Goal: Information Seeking & Learning: Learn about a topic

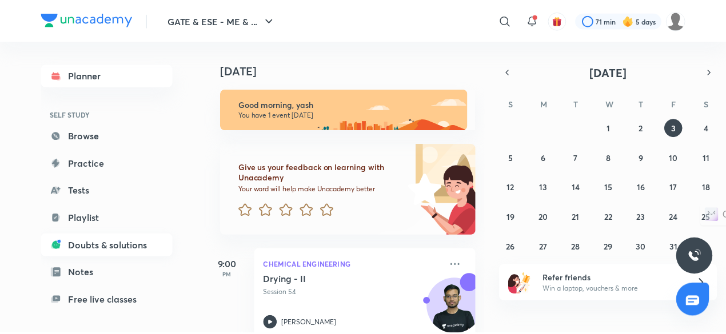
scroll to position [97, 0]
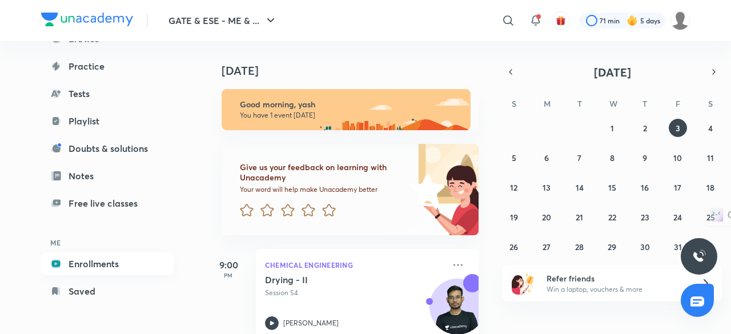
click at [119, 270] on link "Enrollments" at bounding box center [107, 264] width 133 height 23
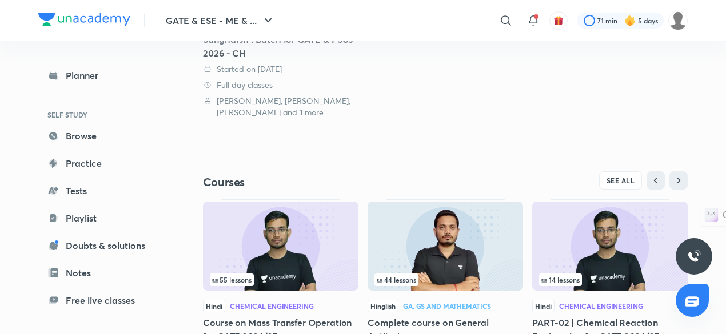
scroll to position [335, 0]
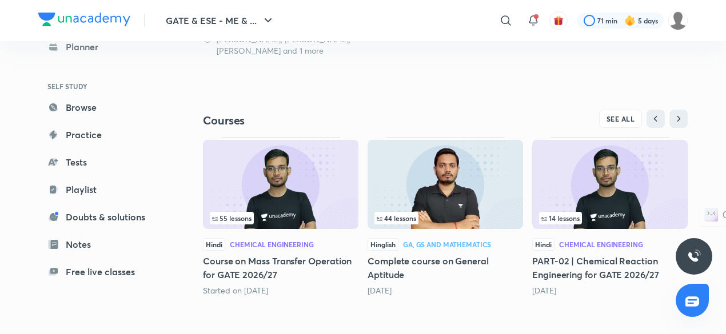
click at [333, 181] on img at bounding box center [280, 184] width 155 height 89
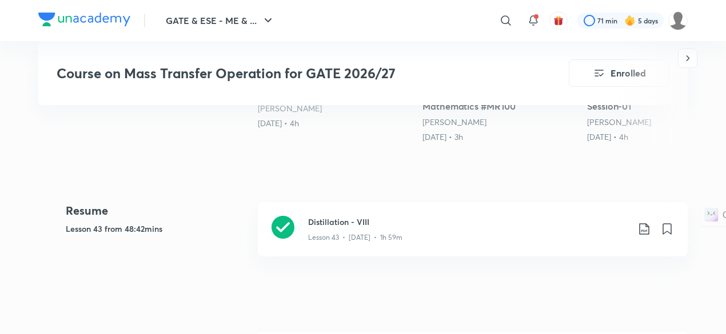
scroll to position [421, 0]
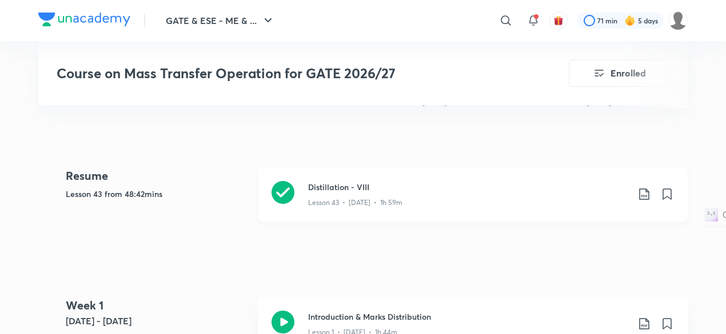
click at [409, 205] on div "Lesson 43 • [DATE] • 1h 59m" at bounding box center [468, 200] width 320 height 15
